Goal: Task Accomplishment & Management: Manage account settings

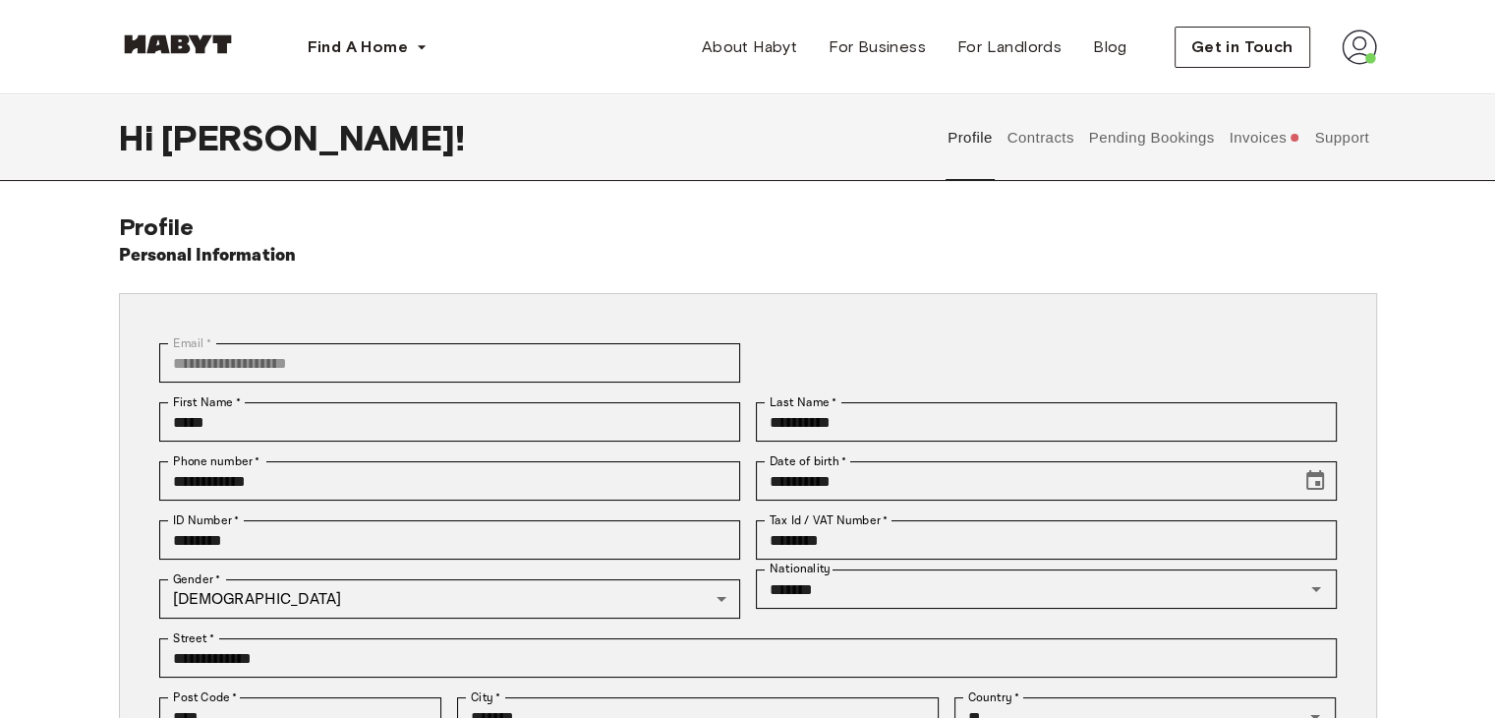
click at [1050, 137] on button "Contracts" at bounding box center [1041, 137] width 72 height 87
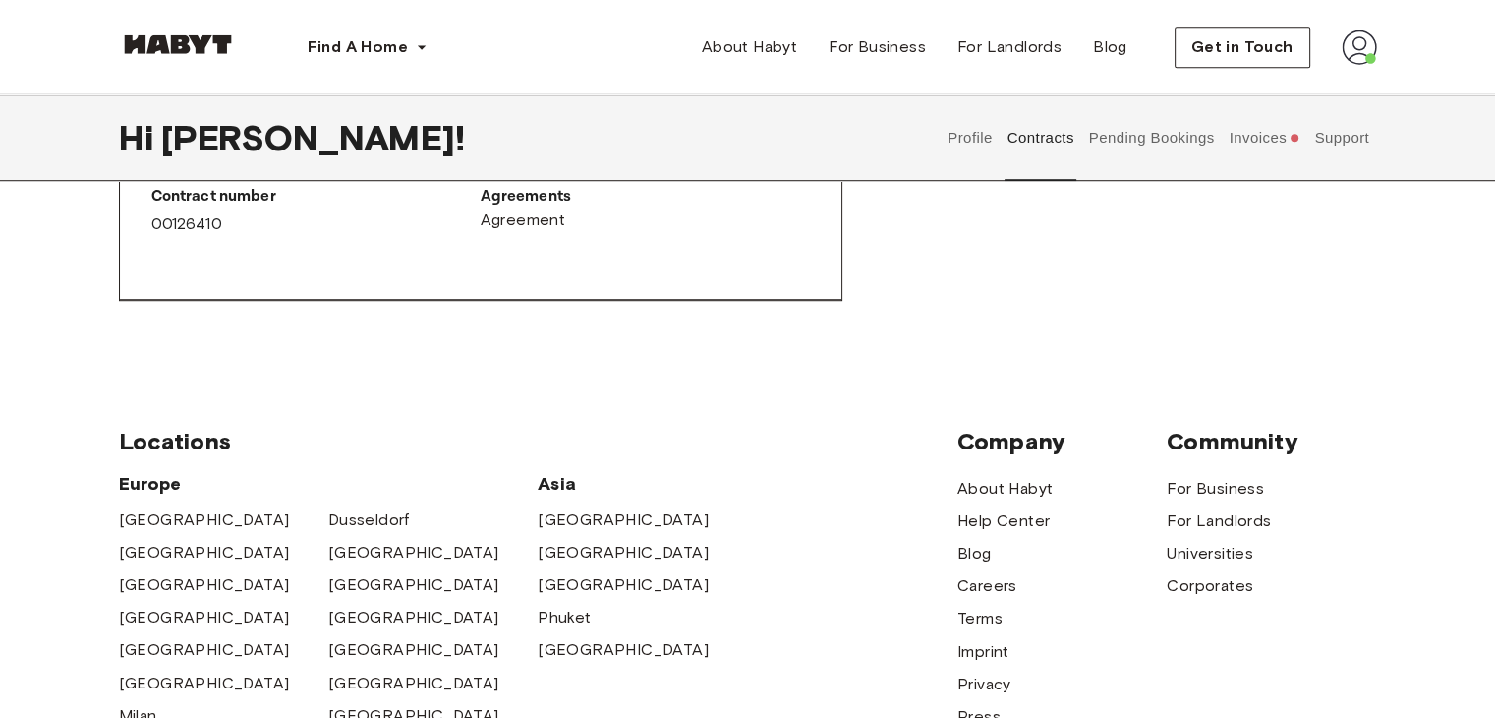
scroll to position [885, 0]
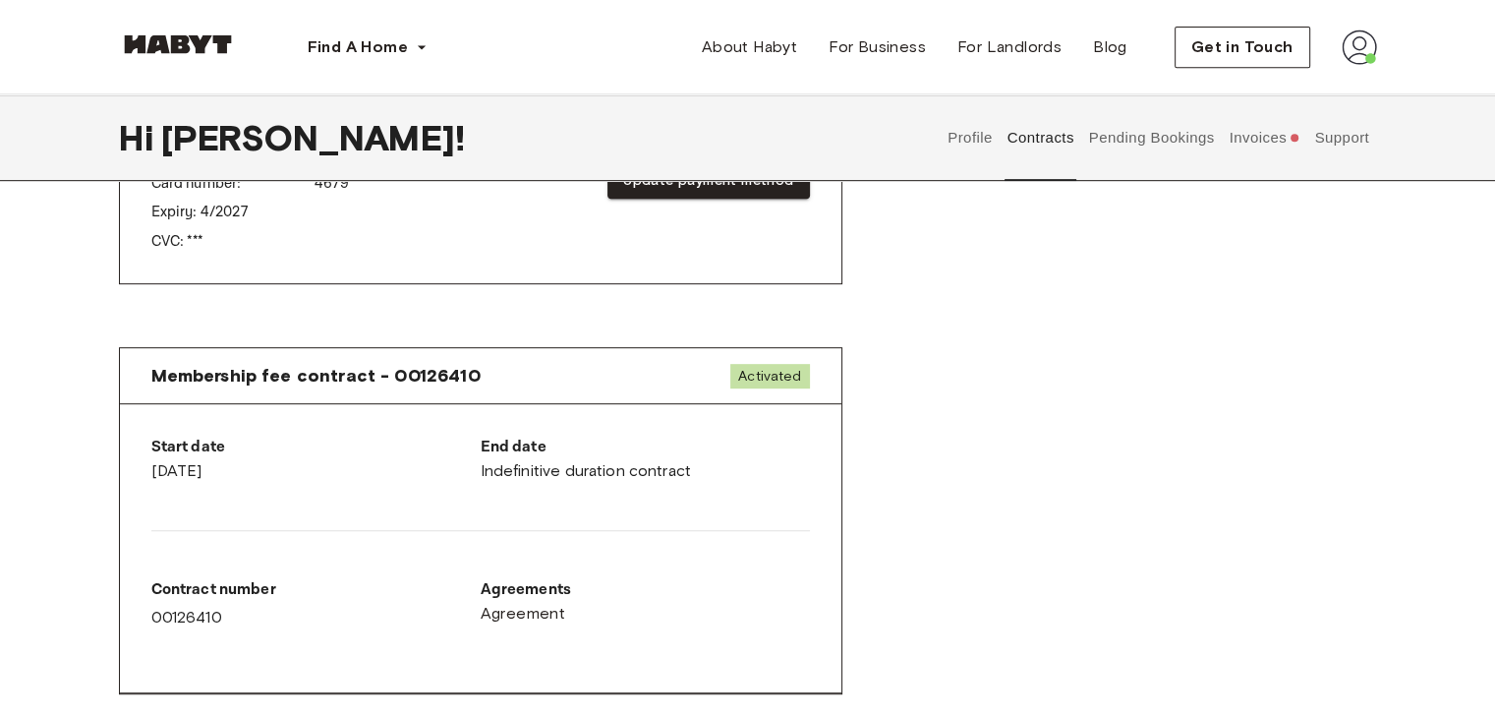
drag, startPoint x: 478, startPoint y: 469, endPoint x: 702, endPoint y: 484, distance: 224.6
click at [702, 484] on div "Start date [DATE] End date Indefinitive duration contract Contract number 00126…" at bounding box center [481, 548] width 722 height 289
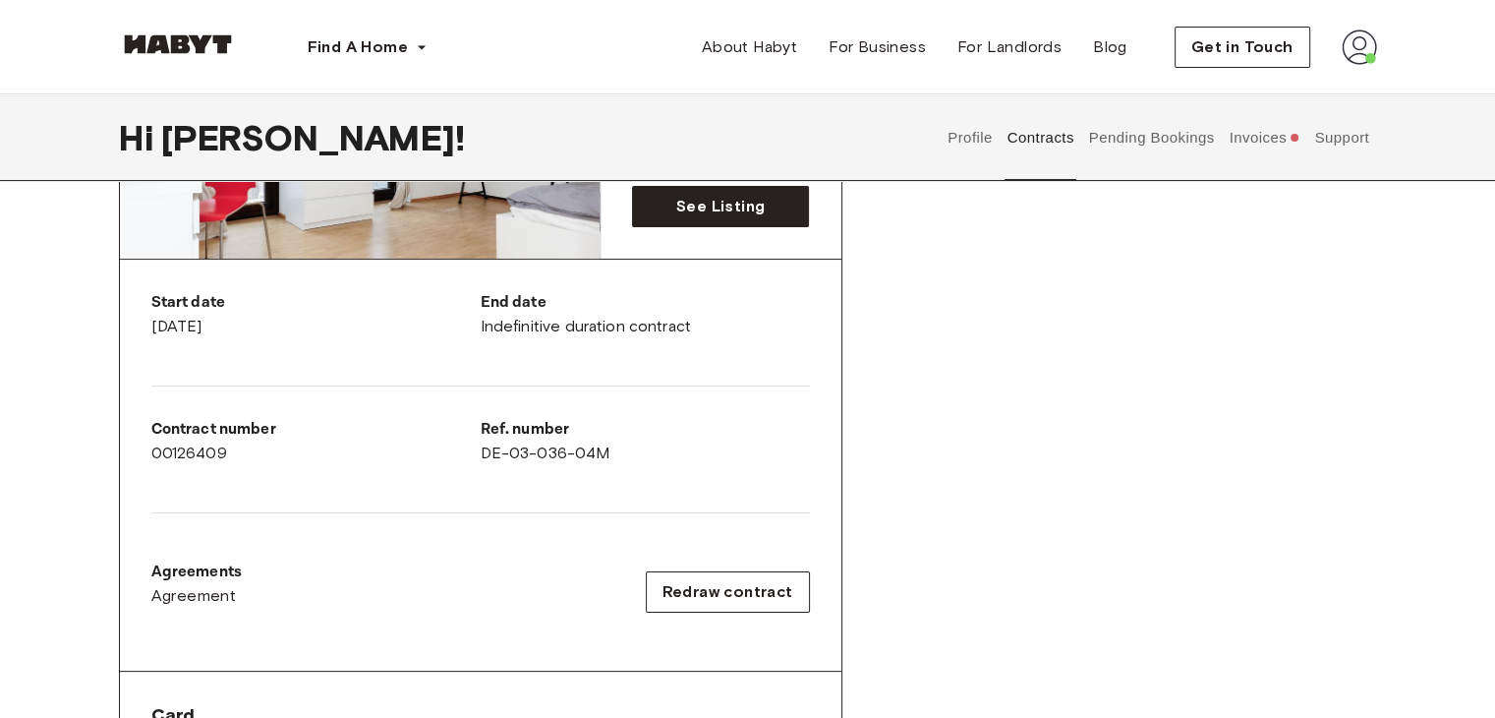
scroll to position [393, 0]
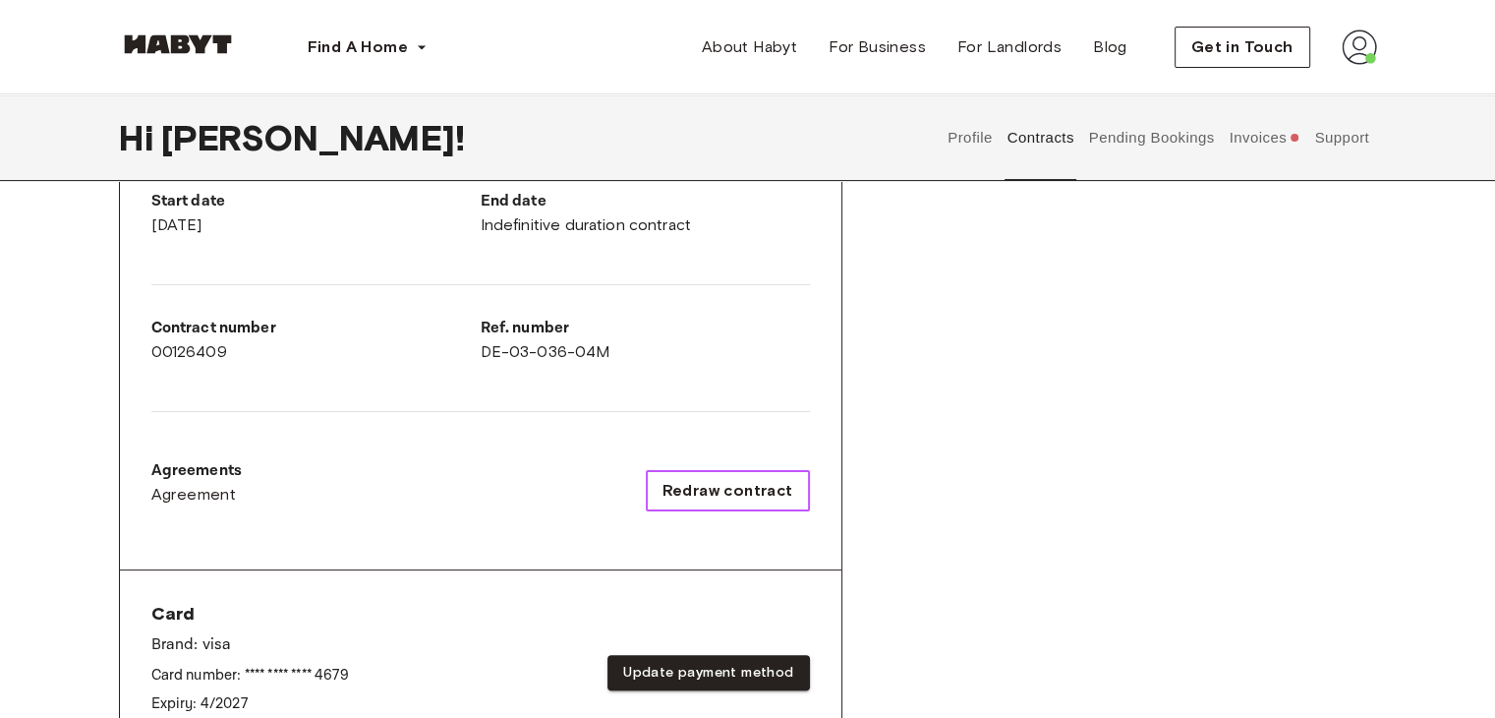
click at [736, 495] on span "Redraw contract" at bounding box center [728, 491] width 131 height 24
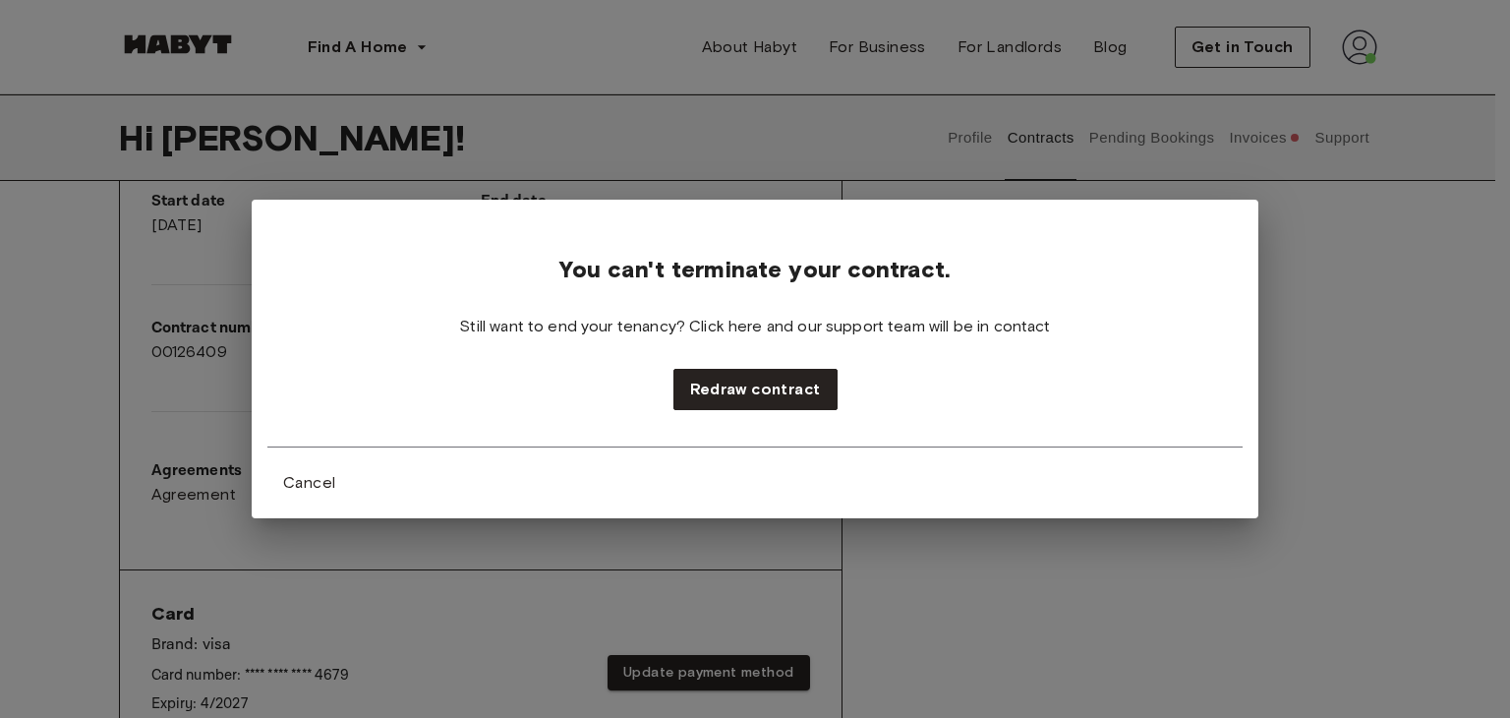
click at [912, 542] on div "You can't terminate your contract. Still want to end your tenancy? Click here a…" at bounding box center [755, 359] width 1510 height 718
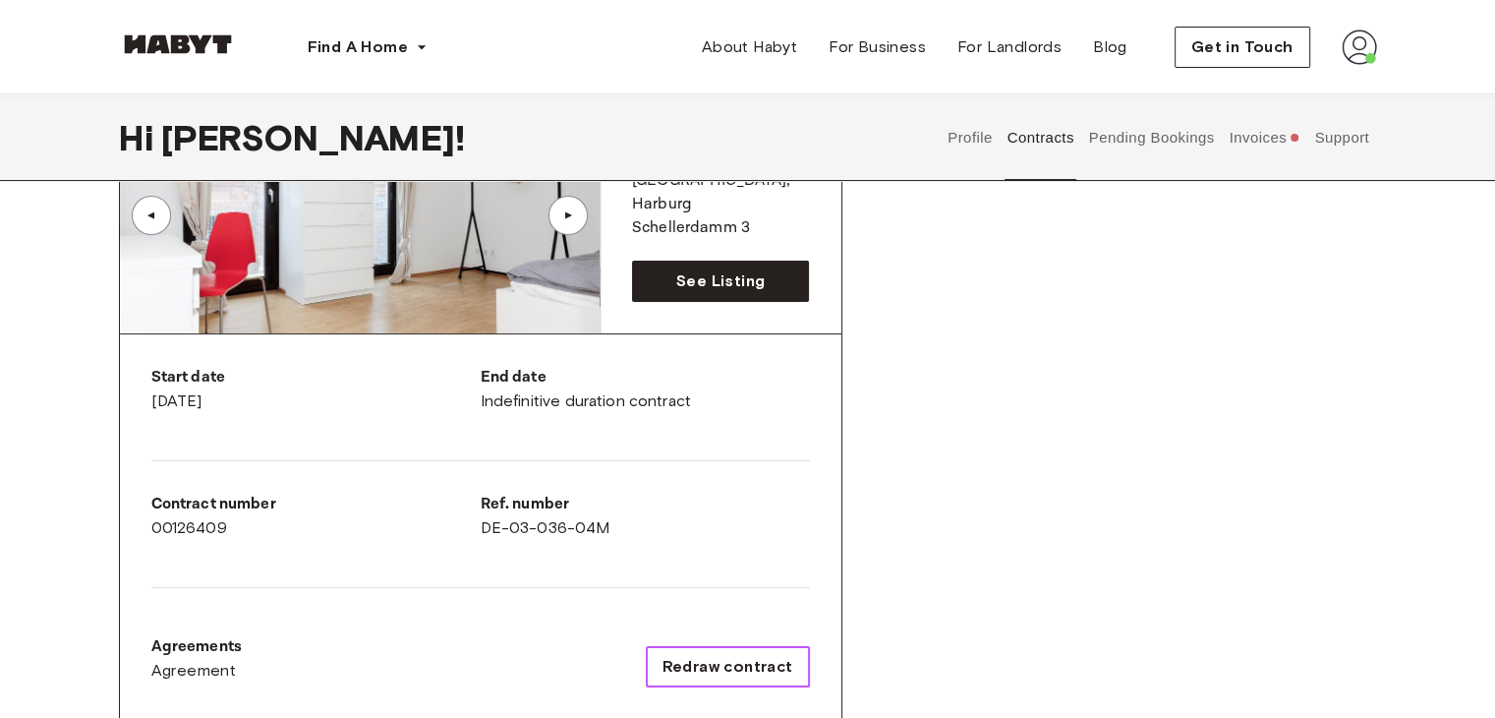
scroll to position [197, 0]
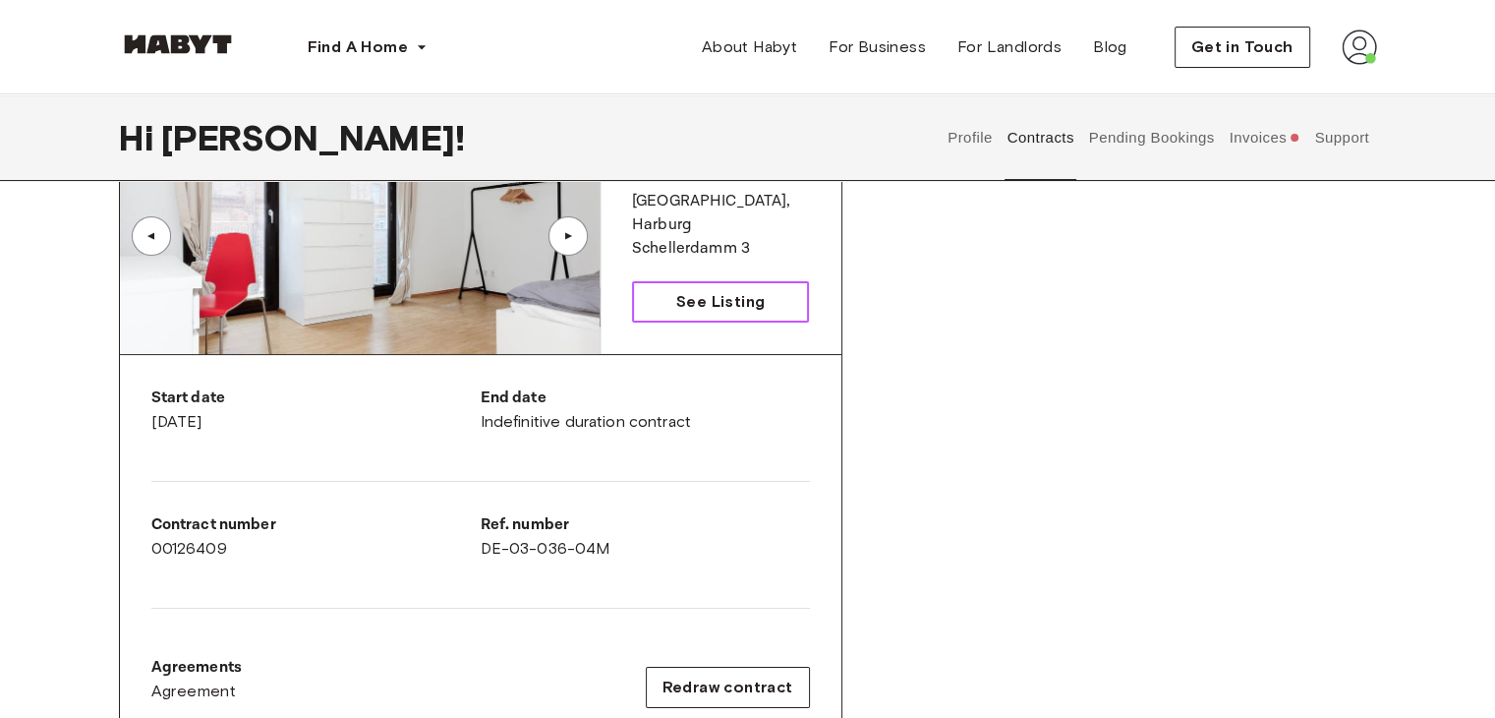
click at [755, 302] on span "See Listing" at bounding box center [720, 302] width 88 height 24
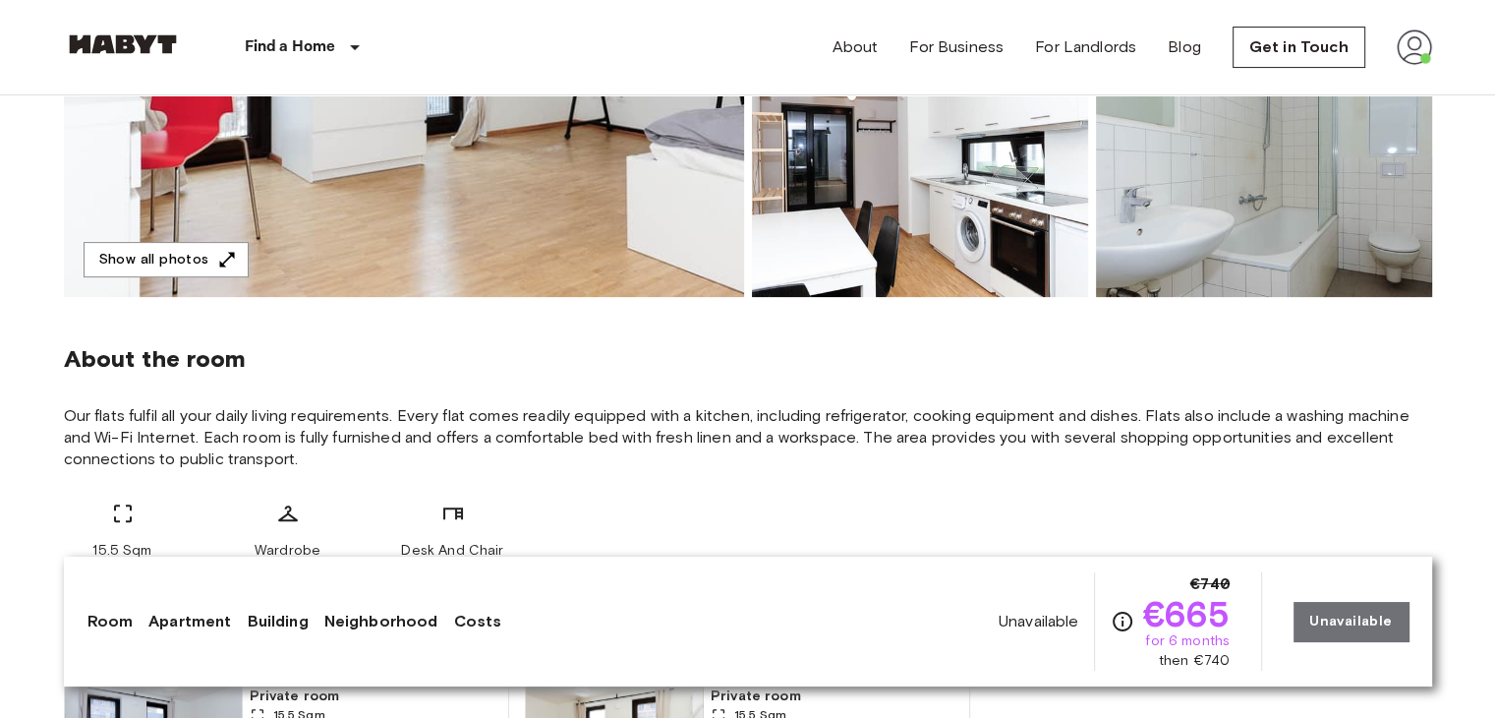
scroll to position [393, 0]
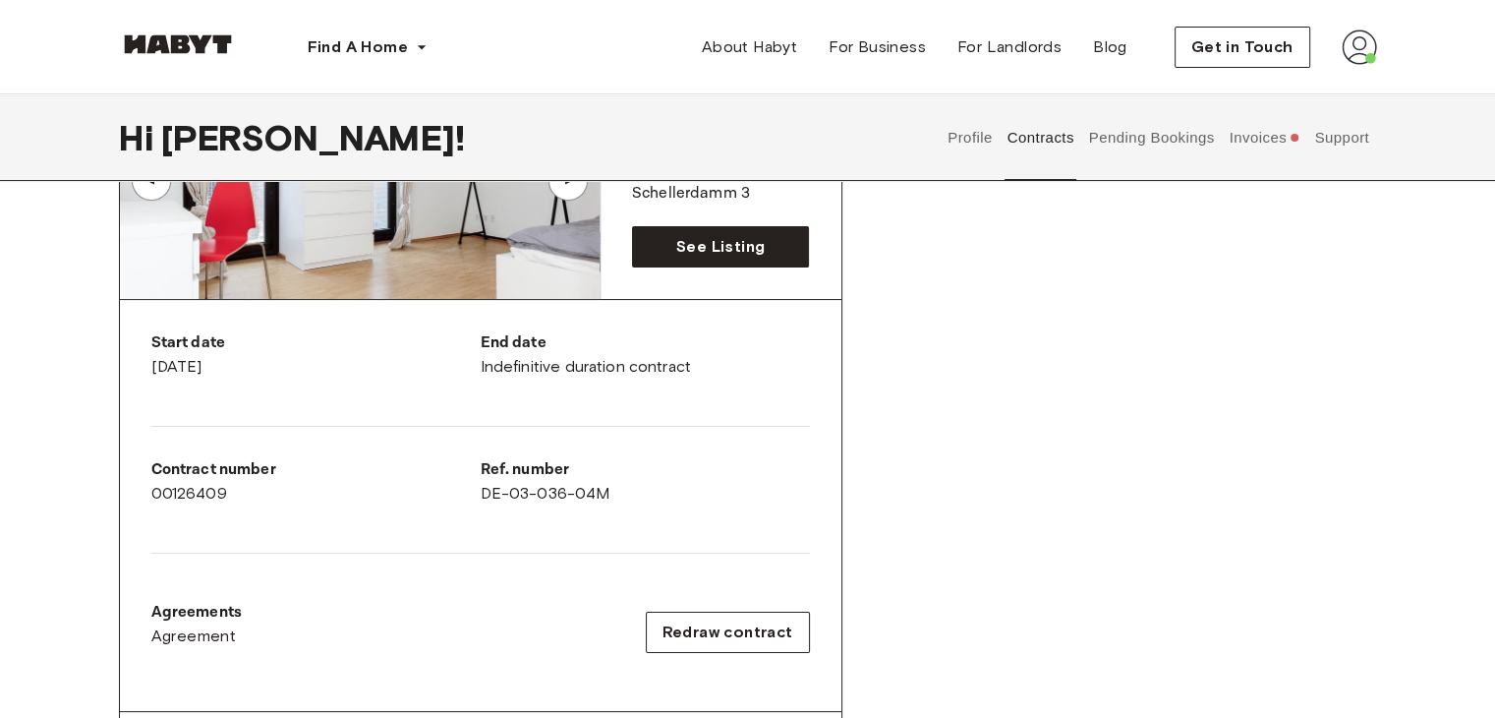
scroll to position [348, 0]
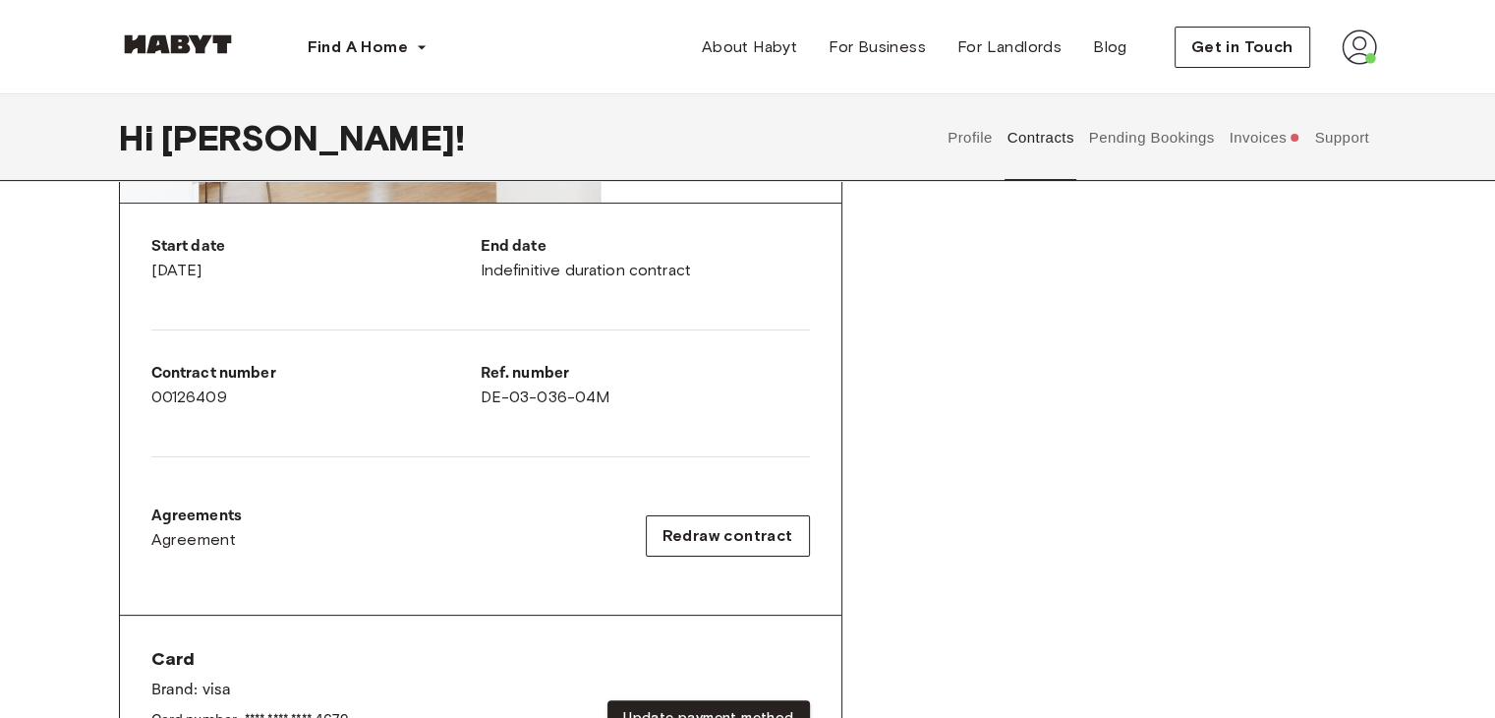
click at [1258, 135] on button "Invoices" at bounding box center [1265, 137] width 76 height 87
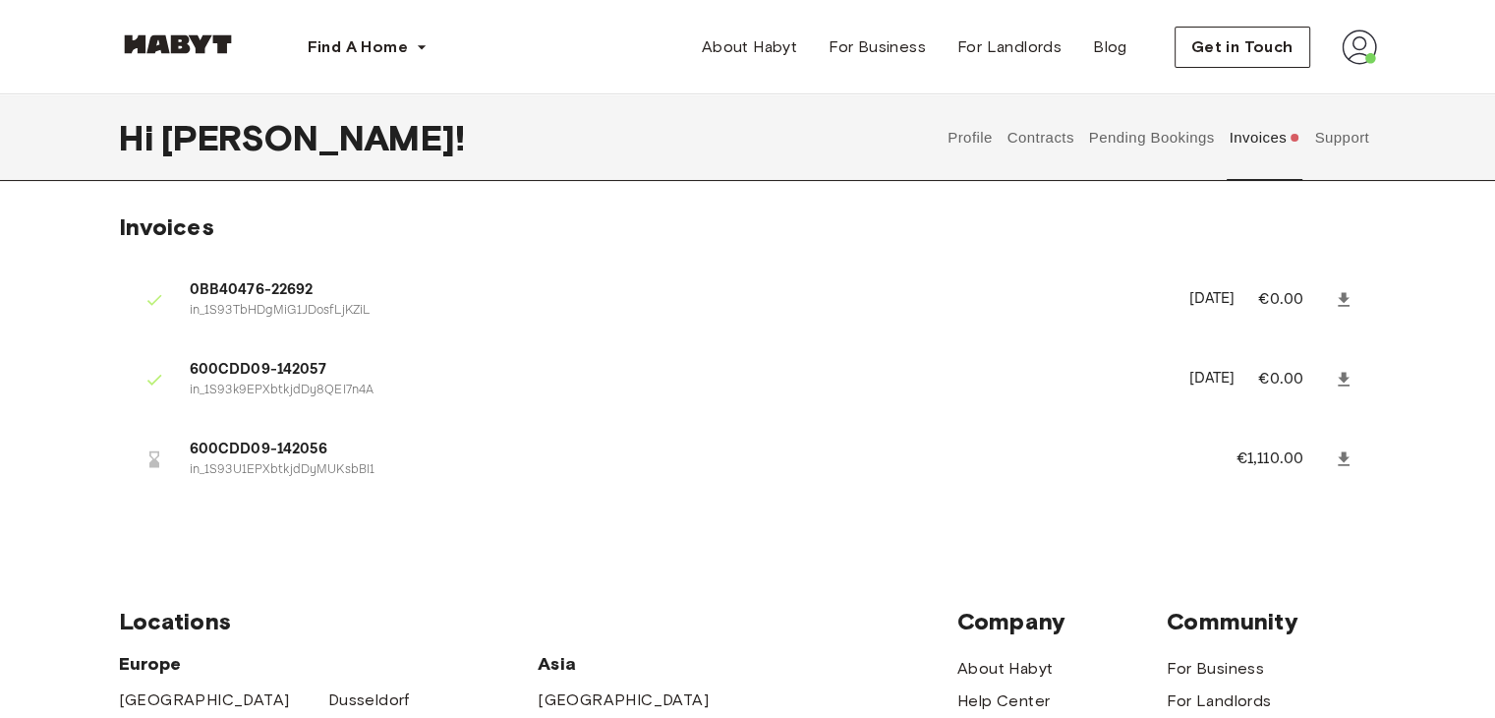
click at [1030, 134] on button "Contracts" at bounding box center [1041, 137] width 72 height 87
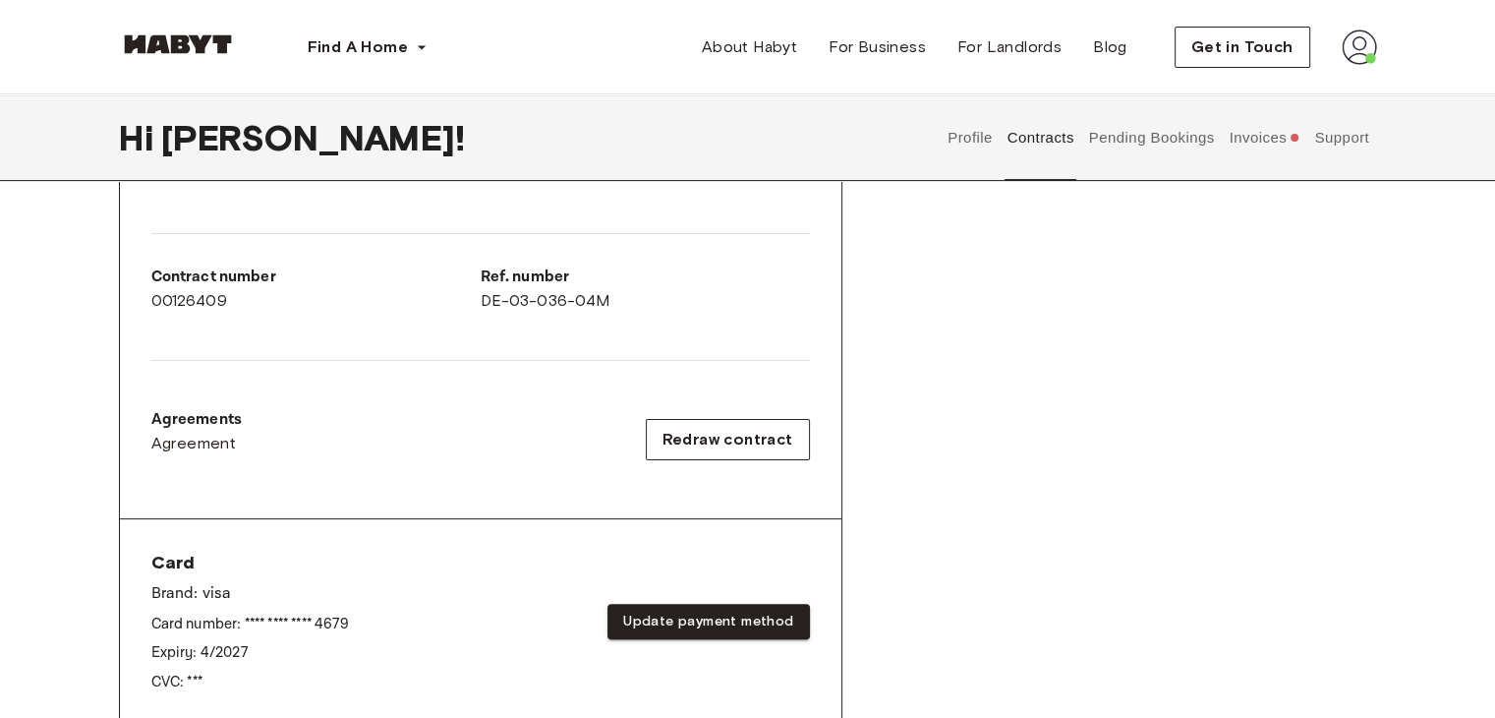
scroll to position [492, 0]
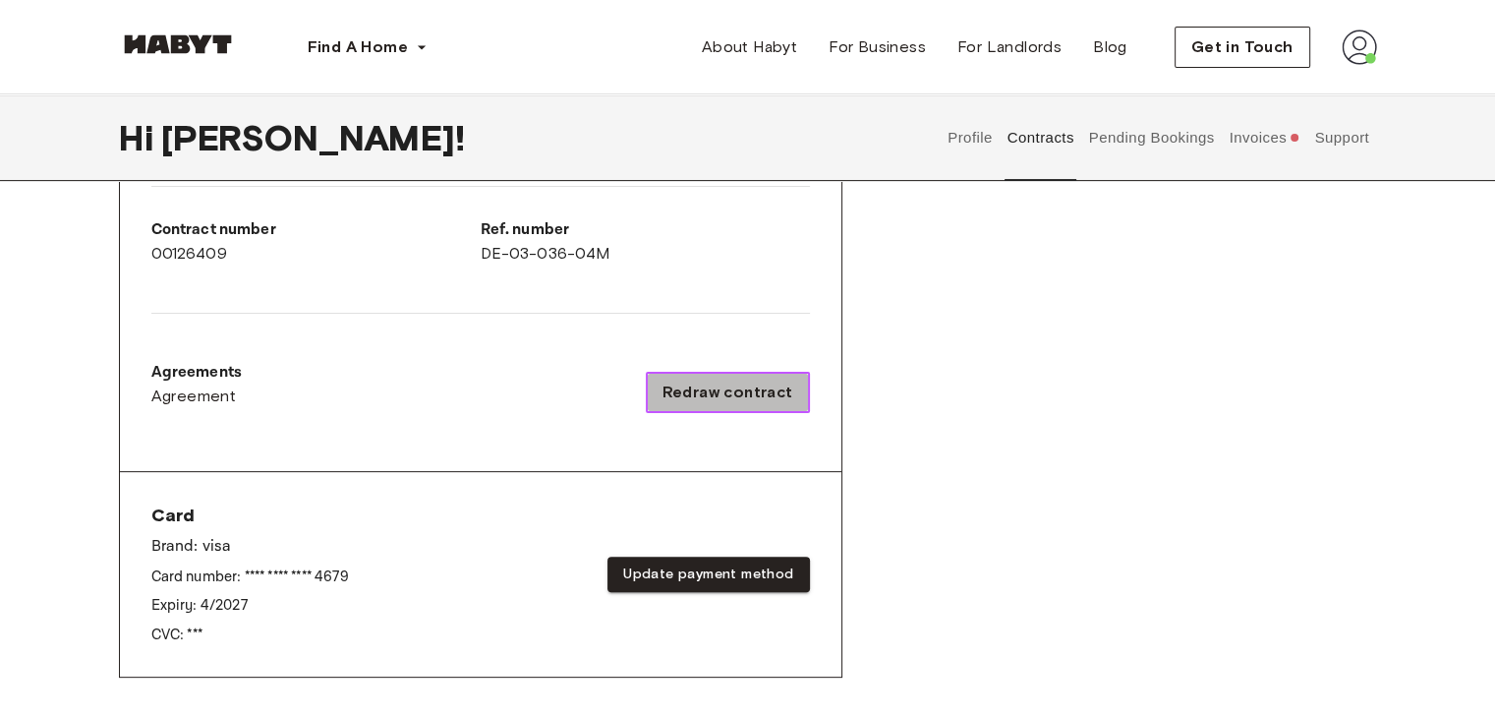
click at [743, 398] on span "Redraw contract" at bounding box center [728, 392] width 131 height 24
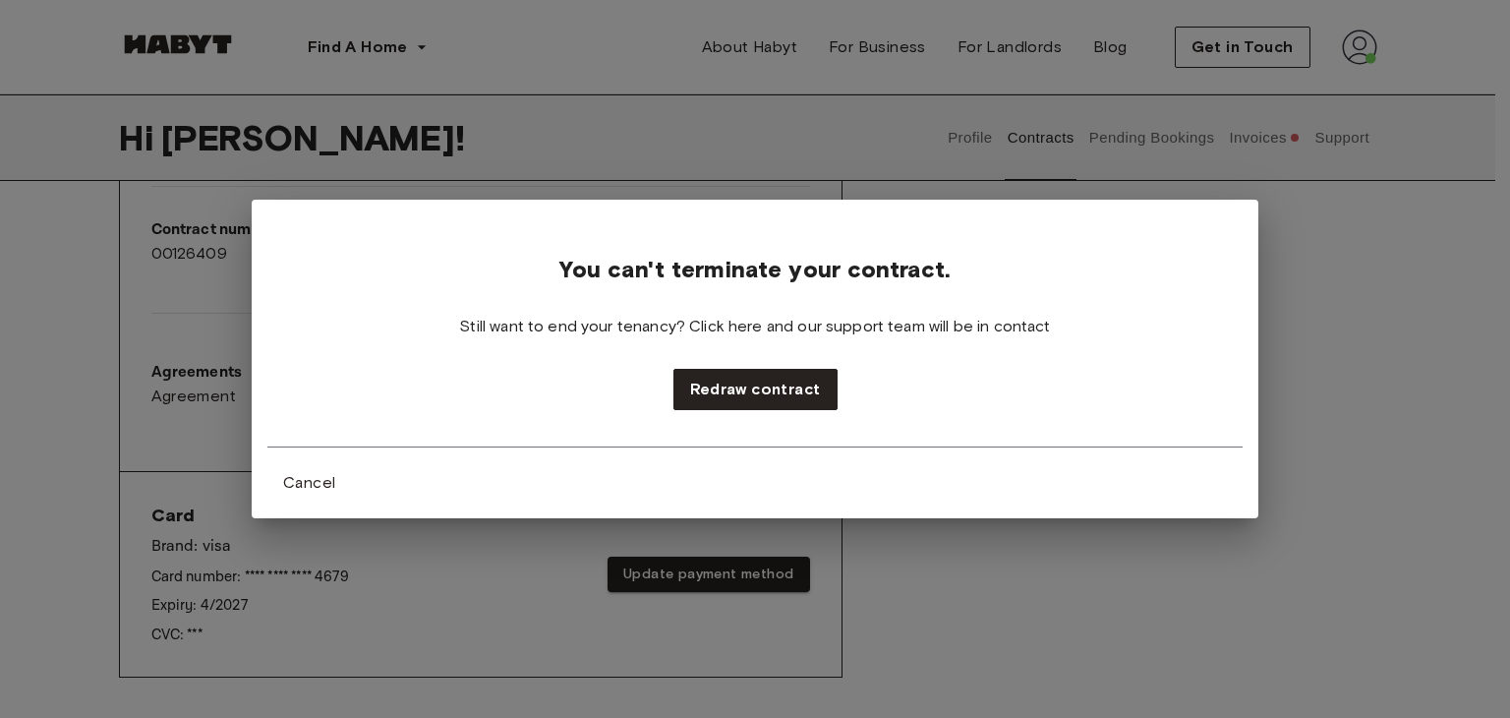
click at [567, 622] on div "You can't terminate your contract. Still want to end your tenancy? Click here a…" at bounding box center [755, 359] width 1510 height 718
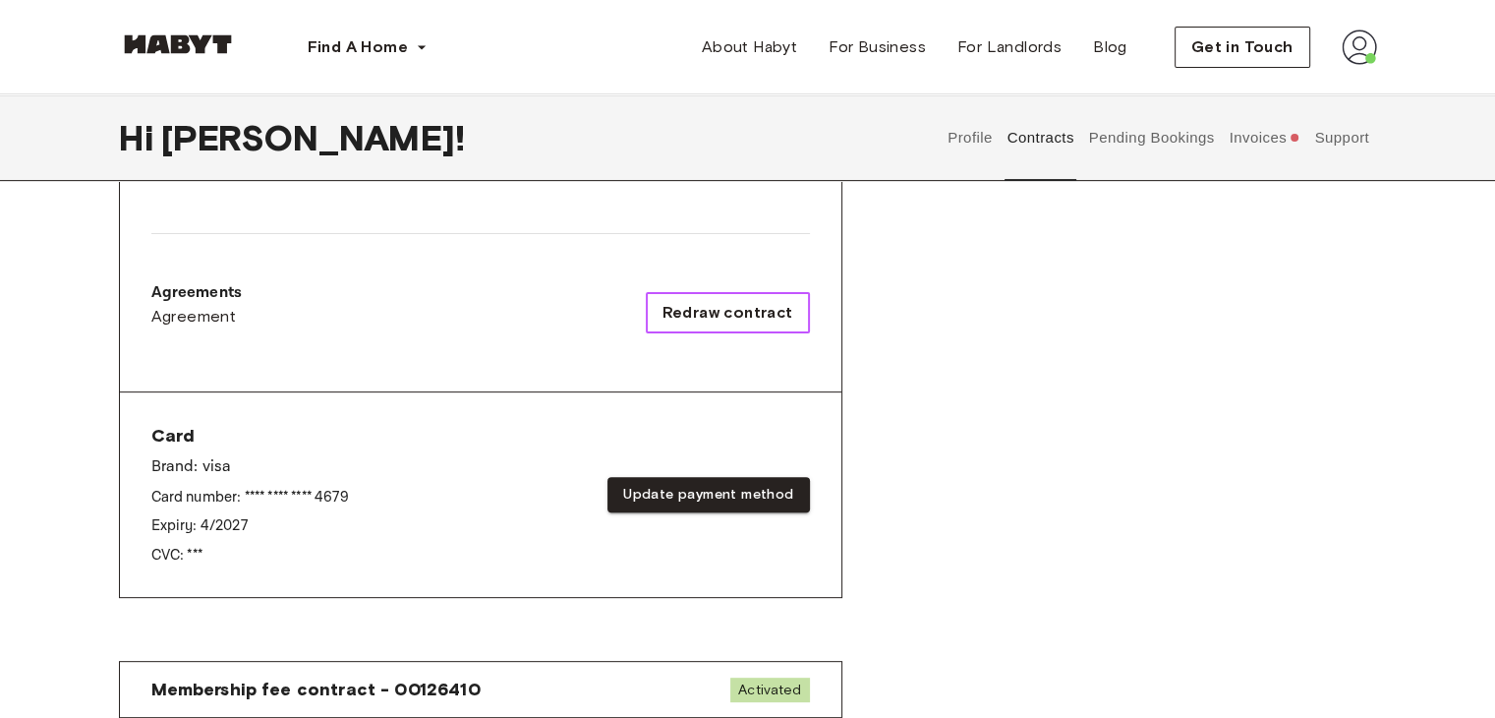
scroll to position [295, 0]
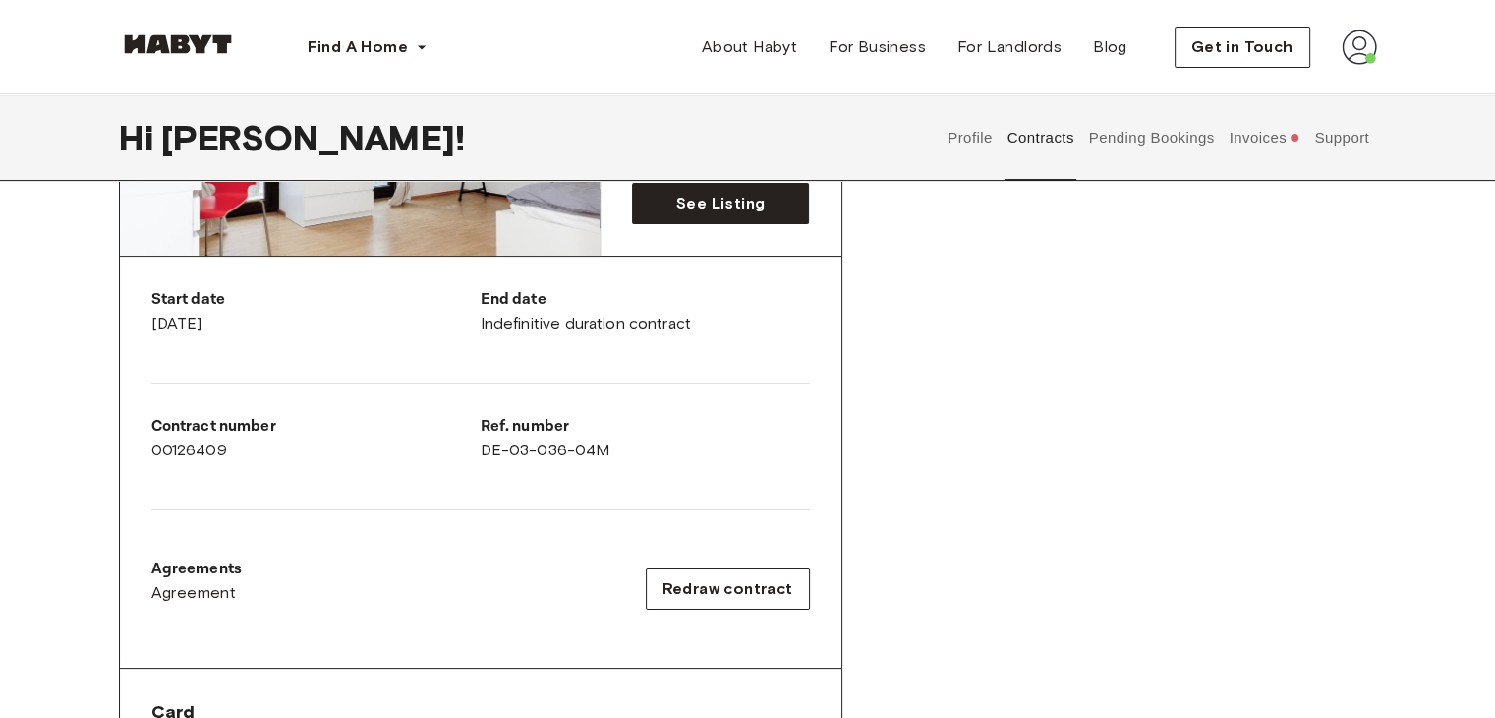
click at [1361, 140] on button "Support" at bounding box center [1342, 137] width 60 height 87
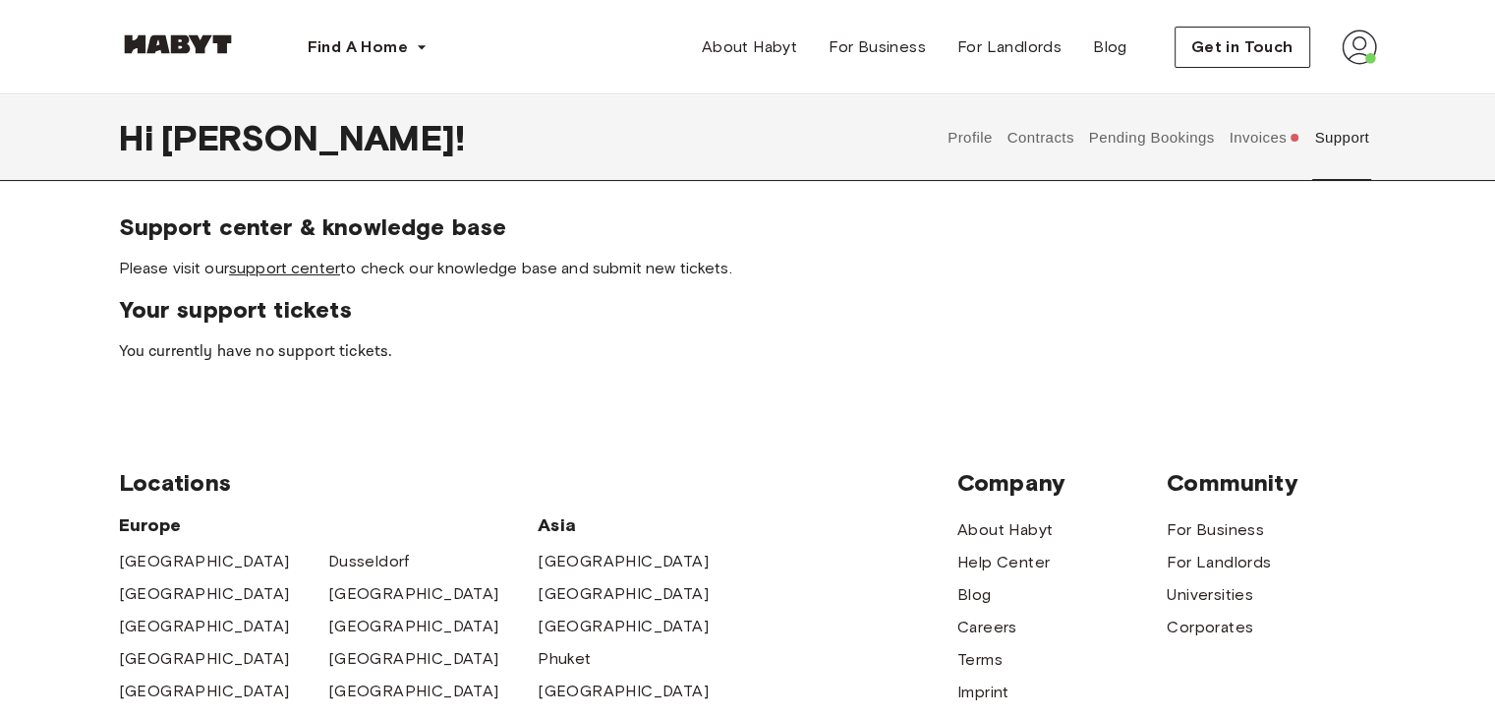
click at [316, 271] on link "support center" at bounding box center [284, 268] width 111 height 19
